Goal: Task Accomplishment & Management: Use online tool/utility

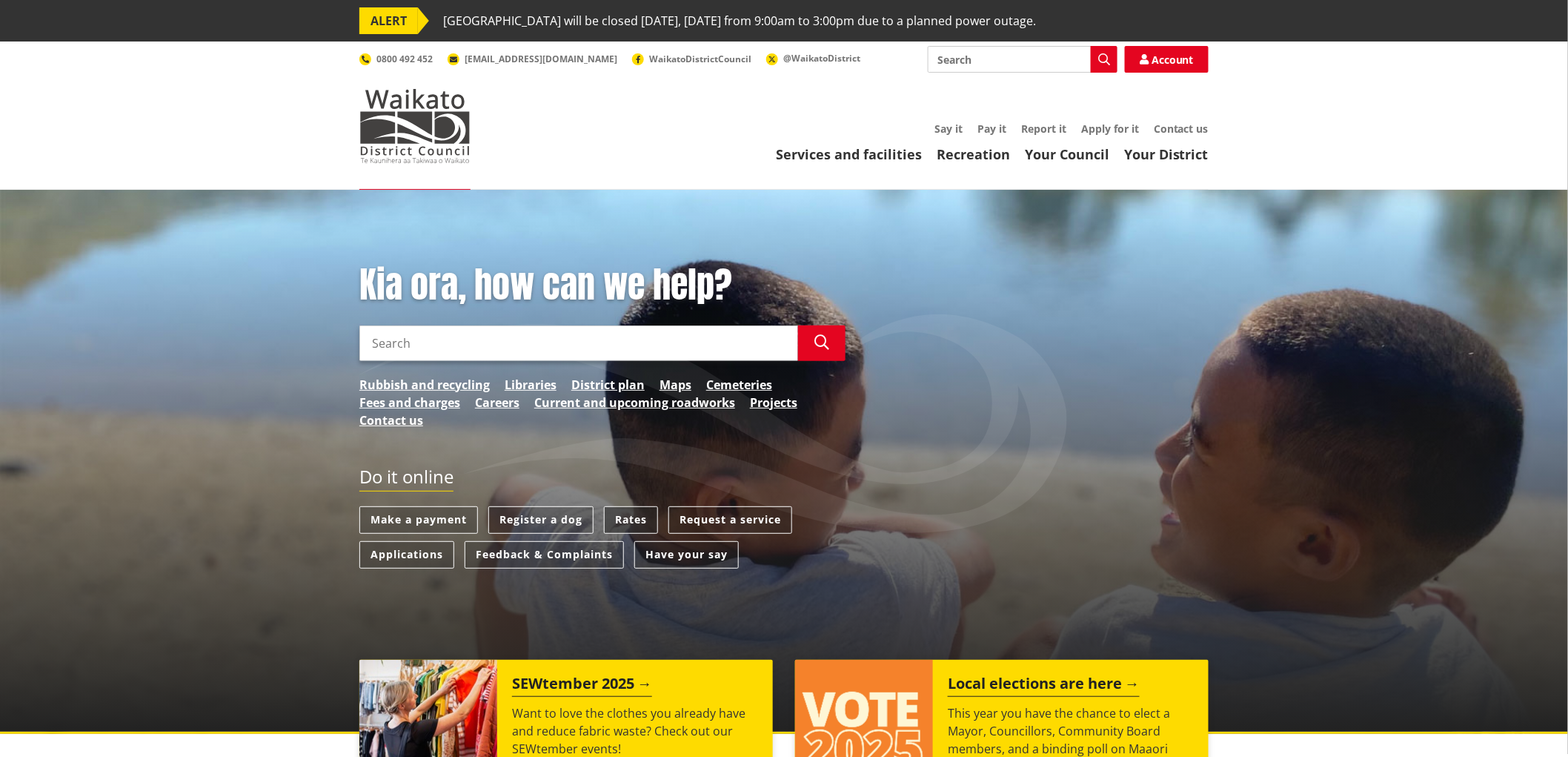
click at [635, 521] on link "Rates" at bounding box center [630, 519] width 54 height 28
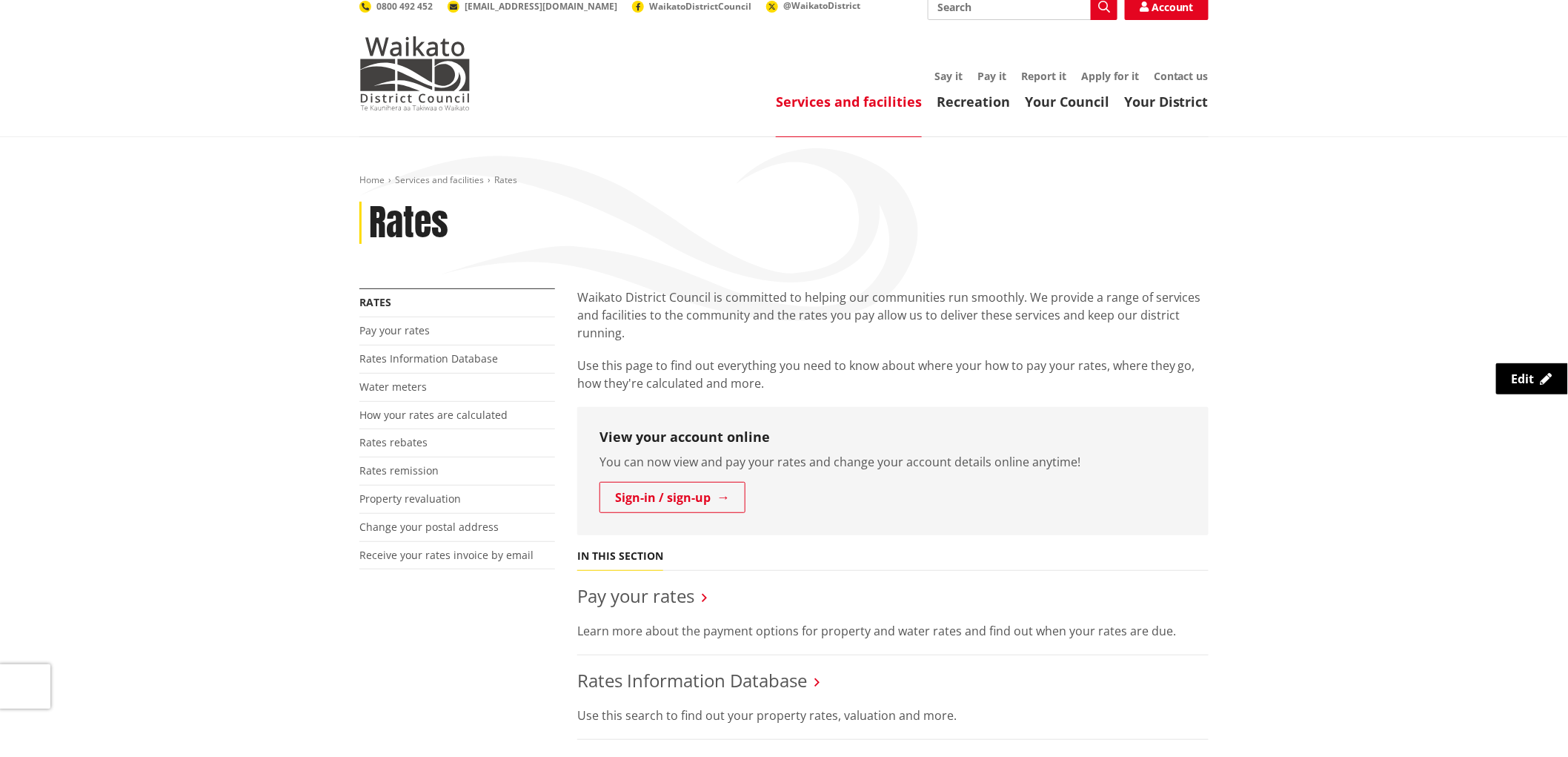
scroll to position [165, 0]
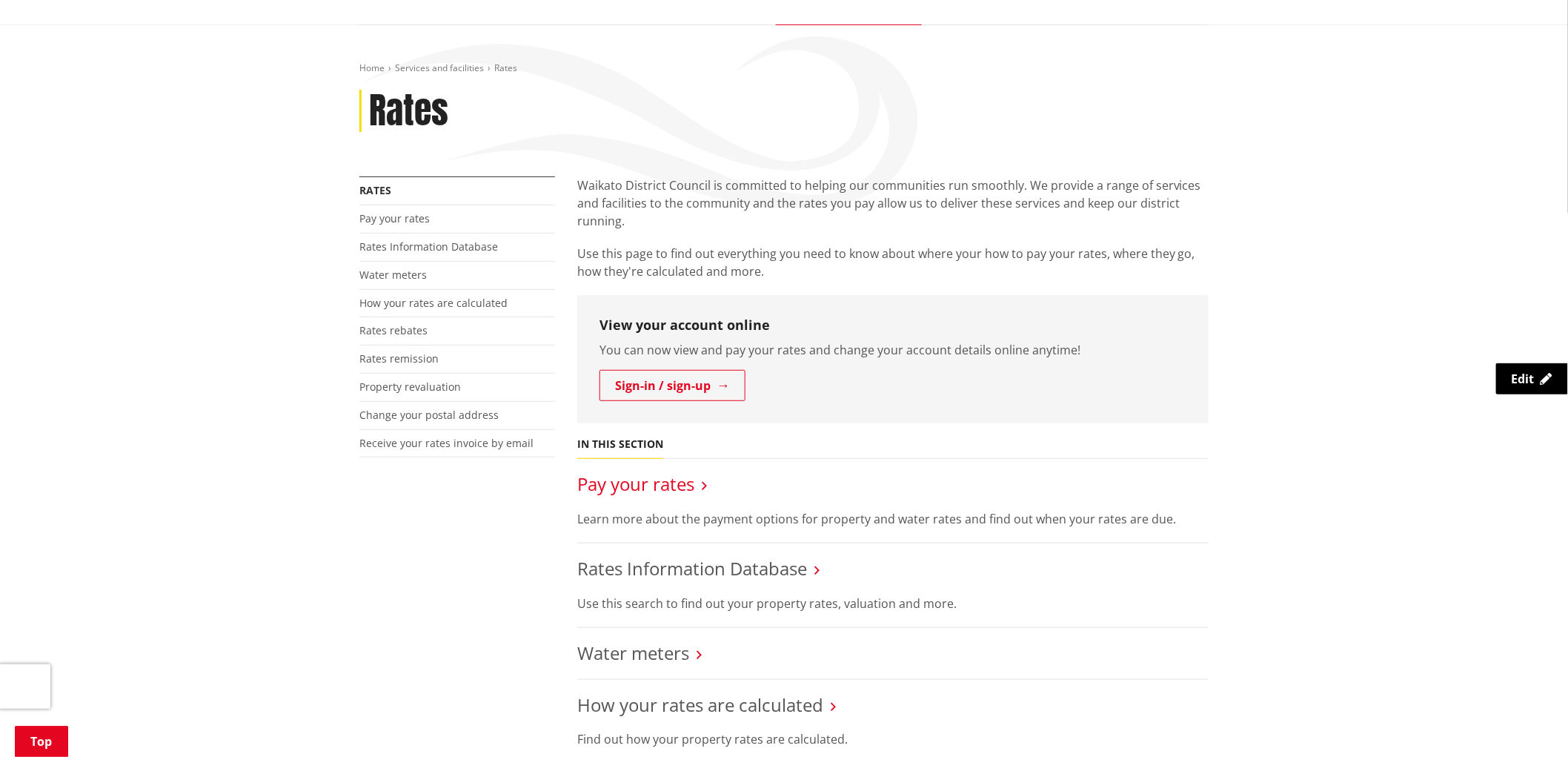
click at [687, 485] on link "Pay your rates" at bounding box center [636, 484] width 117 height 25
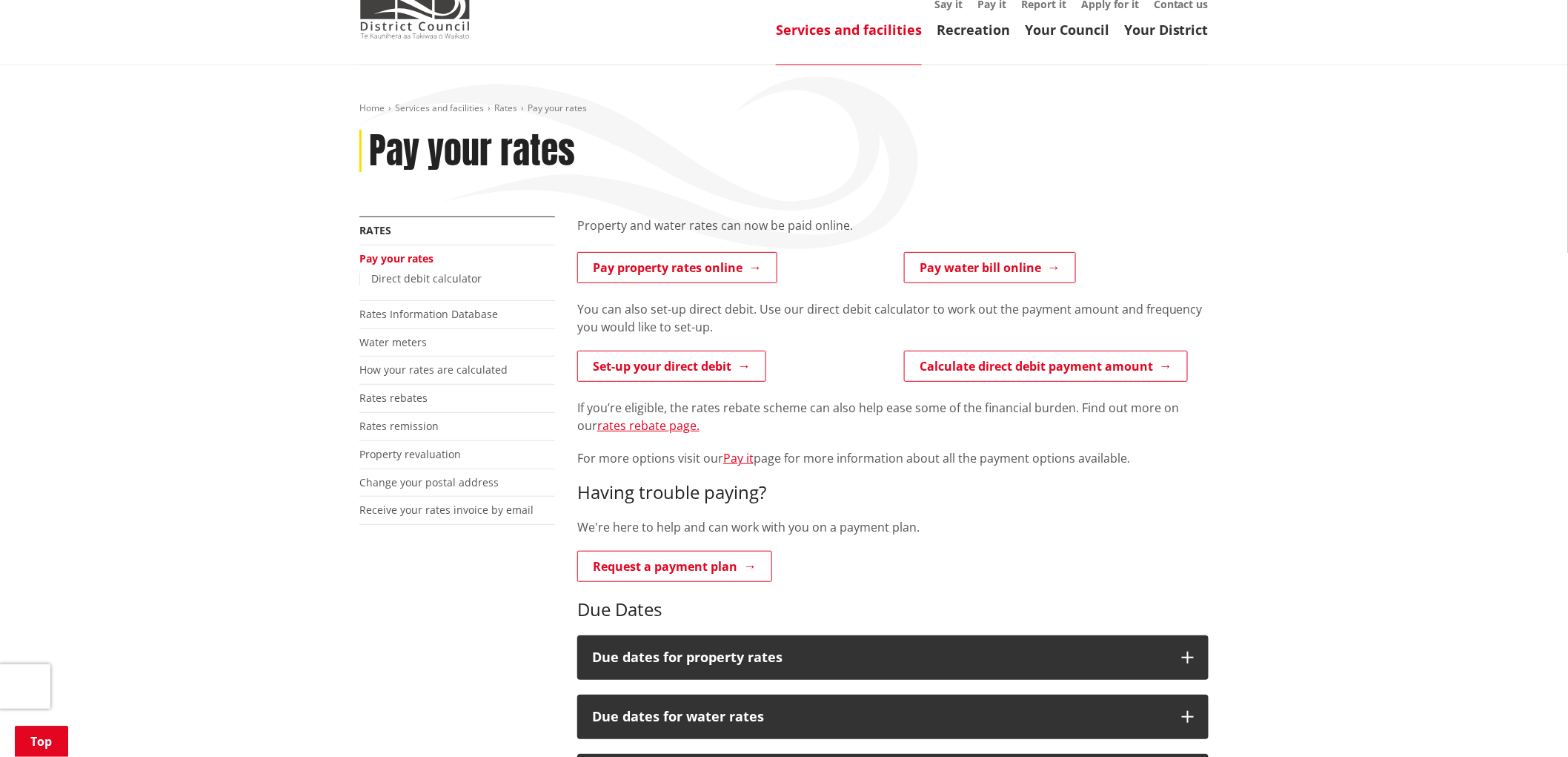
scroll to position [247, 0]
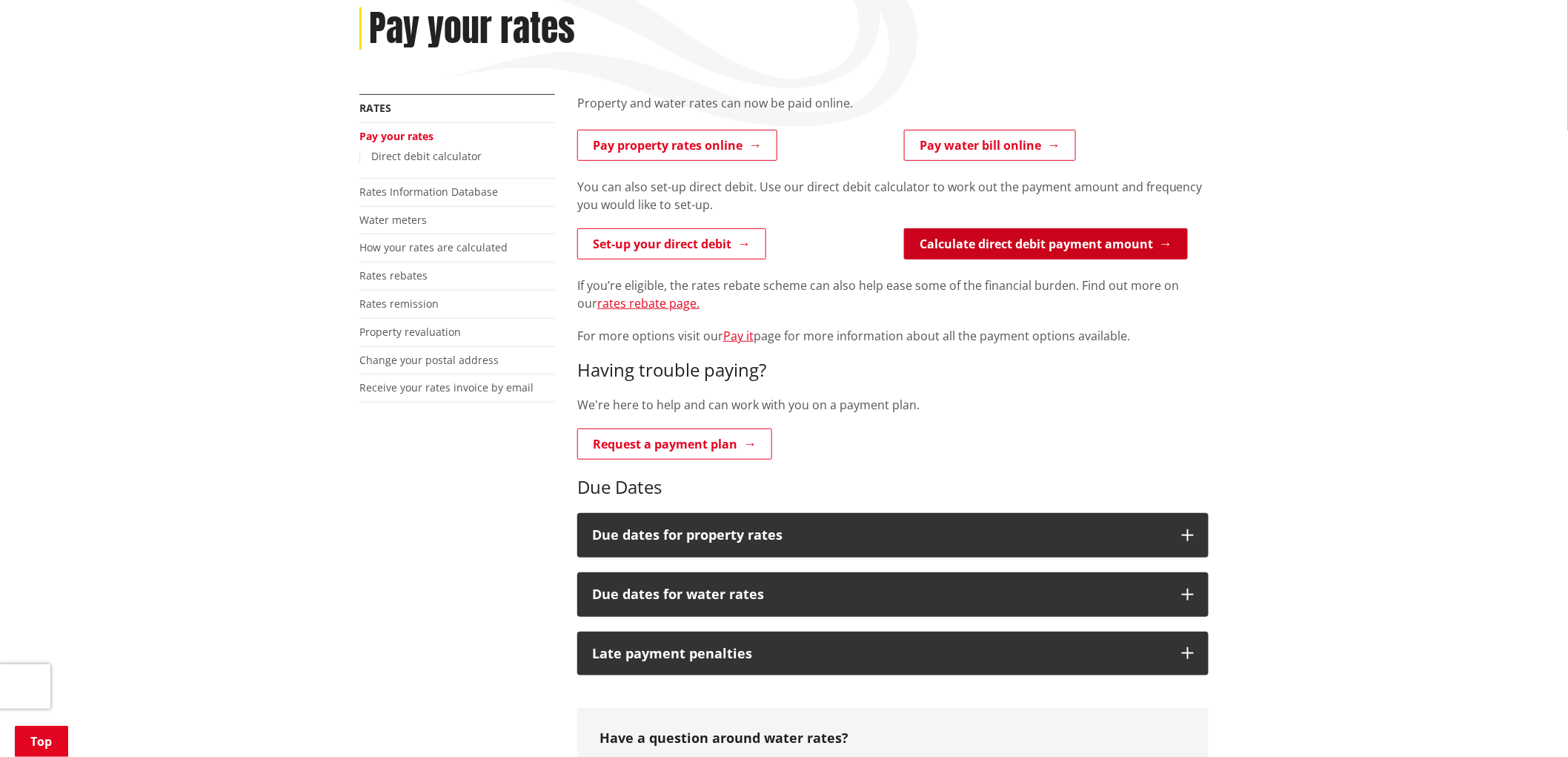
click at [1088, 241] on link "Calculate direct debit payment amount" at bounding box center [1046, 243] width 284 height 31
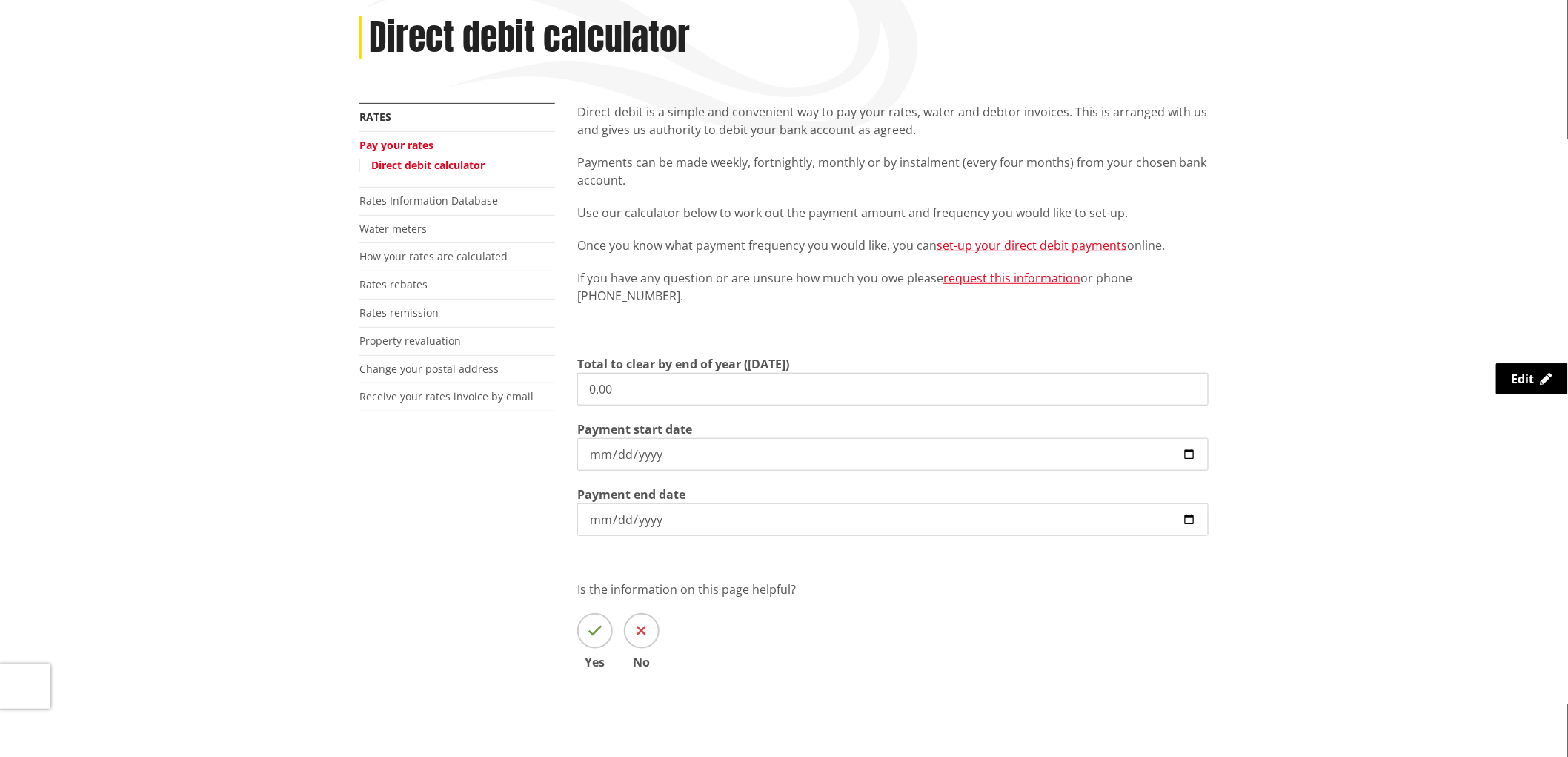
scroll to position [247, 0]
